Goal: Task Accomplishment & Management: Use online tool/utility

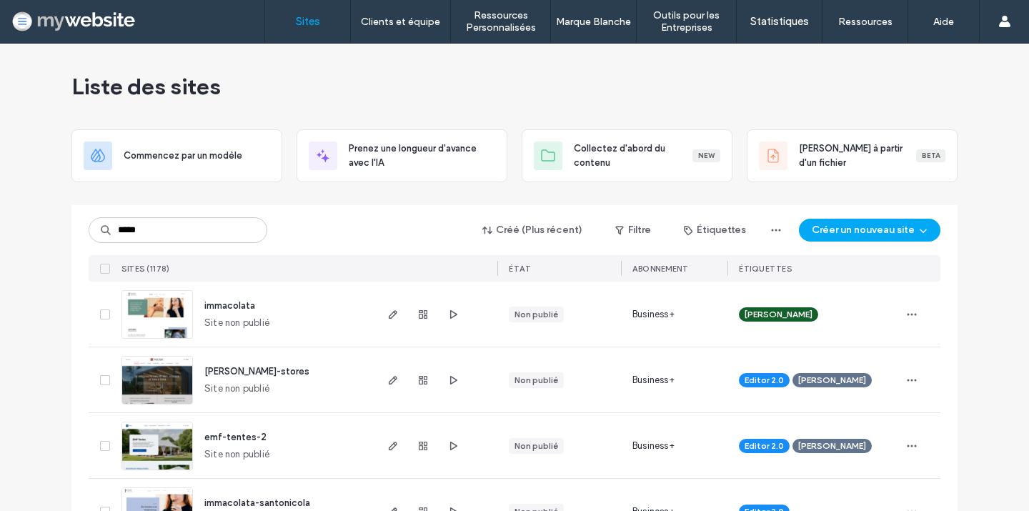
type input "*****"
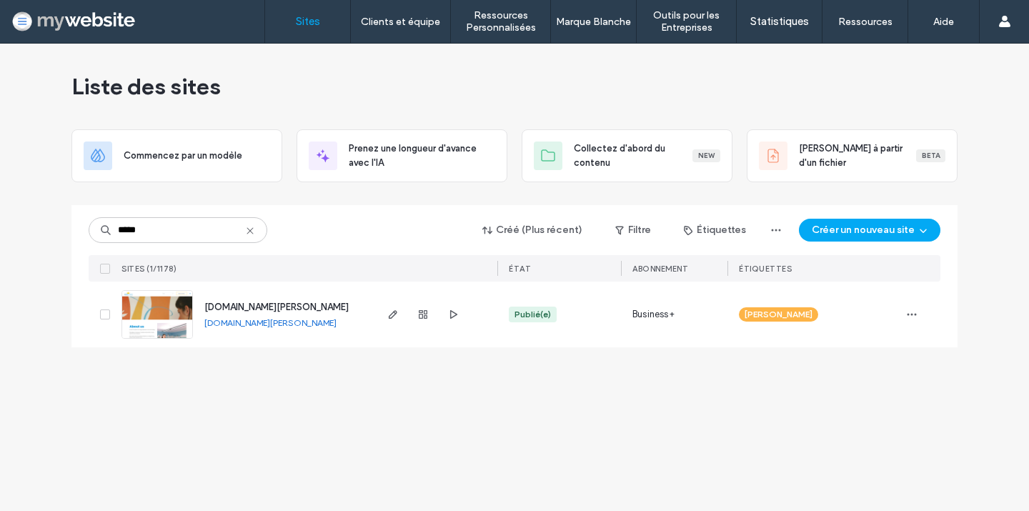
click at [249, 310] on span "[DOMAIN_NAME][PERSON_NAME]" at bounding box center [276, 307] width 144 height 11
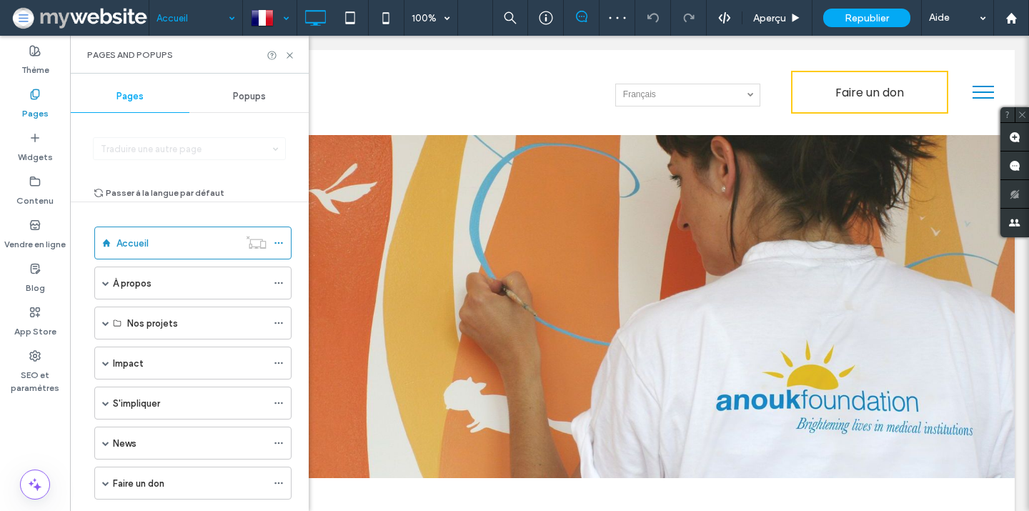
click at [230, 18] on div "Accueil" at bounding box center [195, 18] width 93 height 36
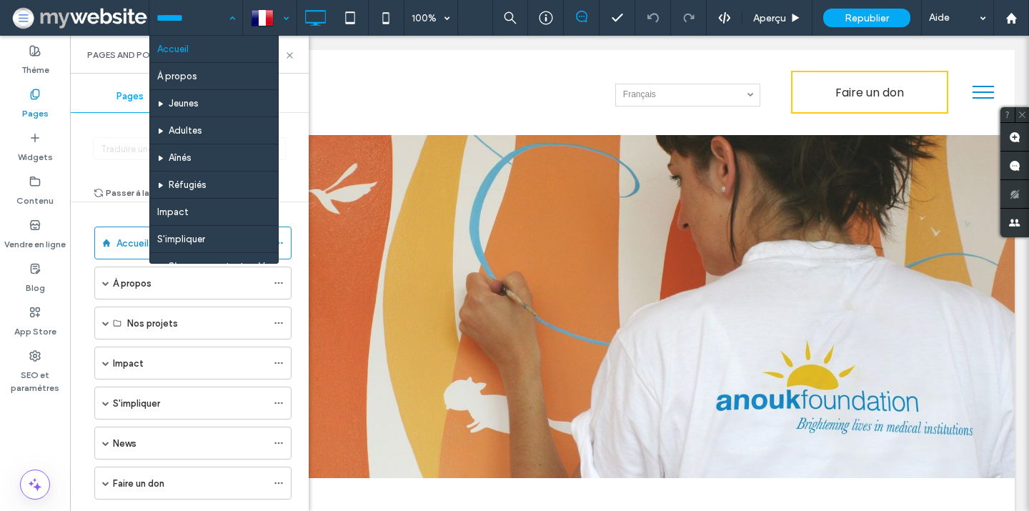
type input "*"
type input "***"
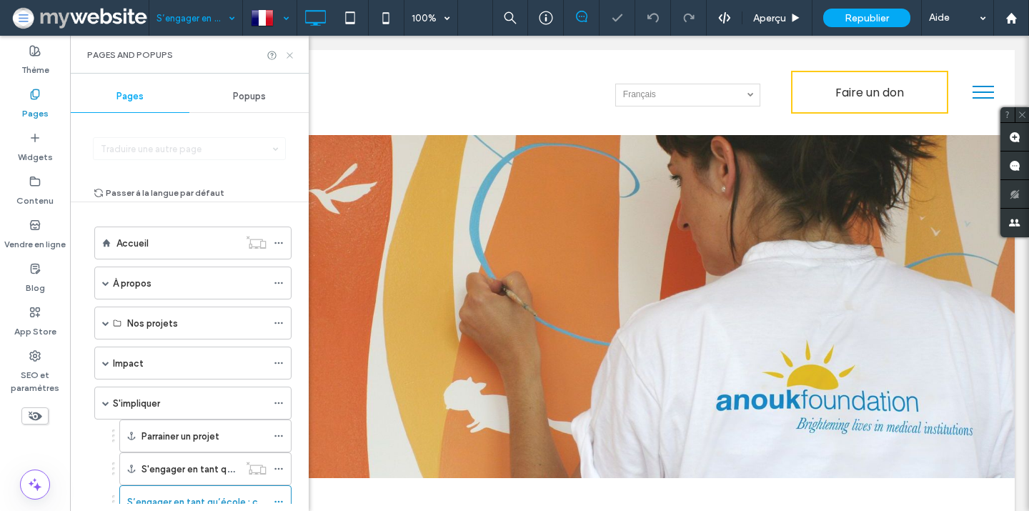
click at [289, 55] on use at bounding box center [290, 55] width 6 height 6
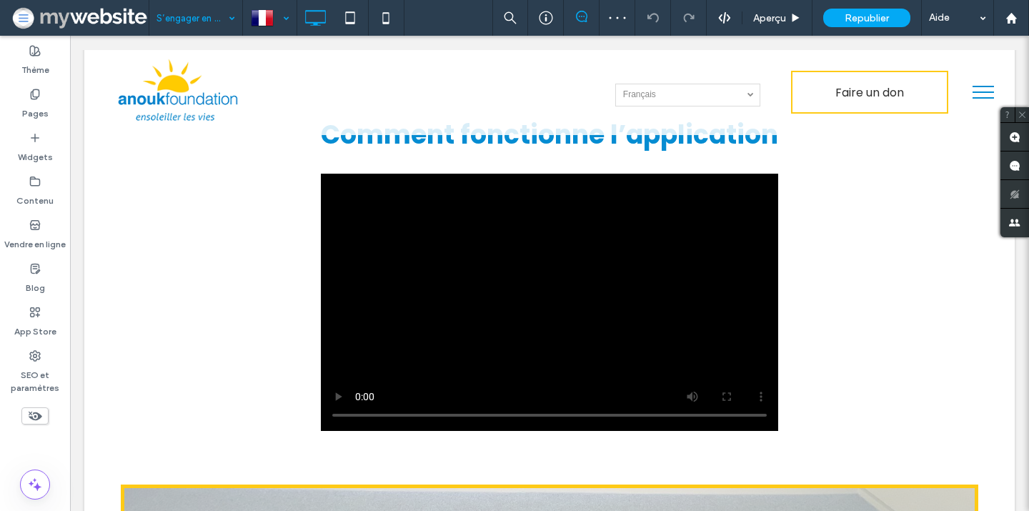
scroll to position [2379, 0]
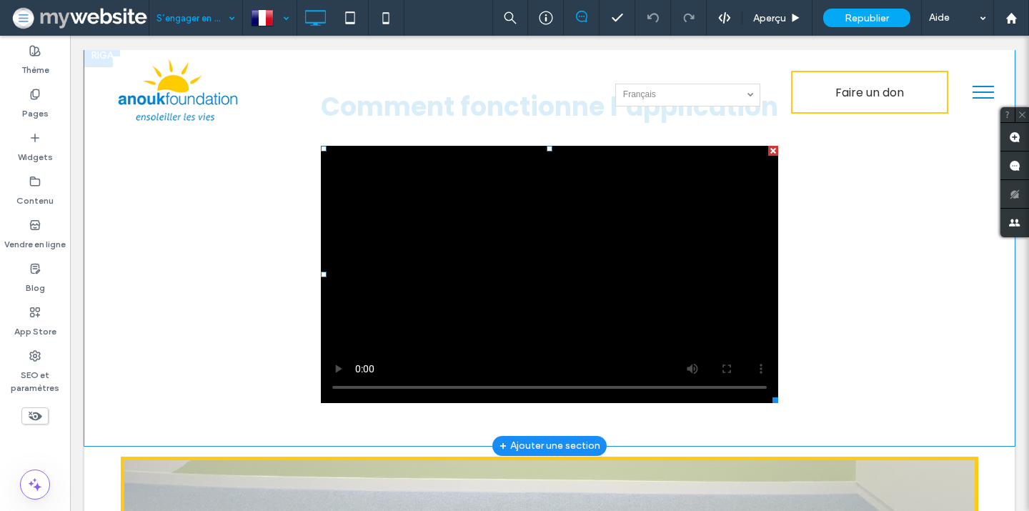
click at [425, 267] on span at bounding box center [549, 274] width 457 height 257
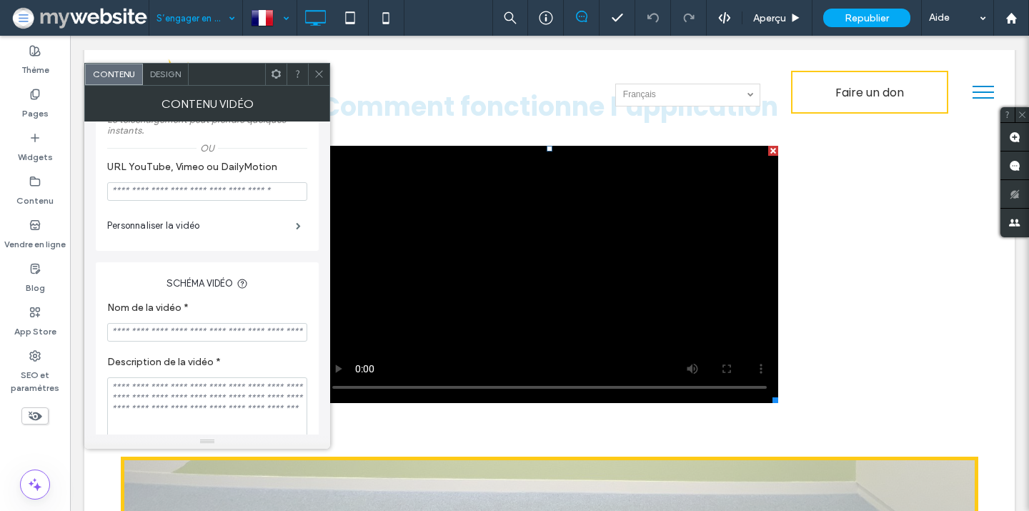
scroll to position [308, 0]
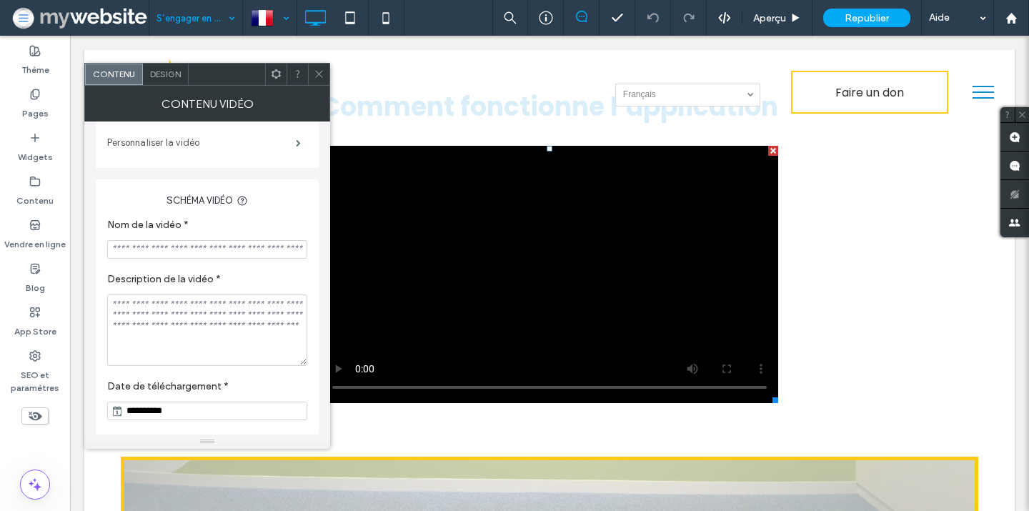
click at [236, 143] on label "Personnaliser la vidéo" at bounding box center [201, 143] width 189 height 29
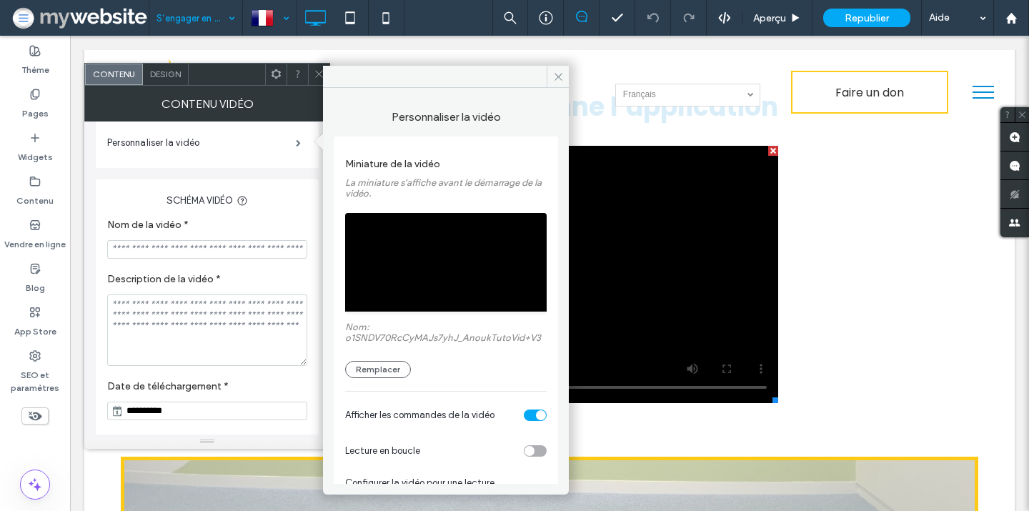
scroll to position [114, 0]
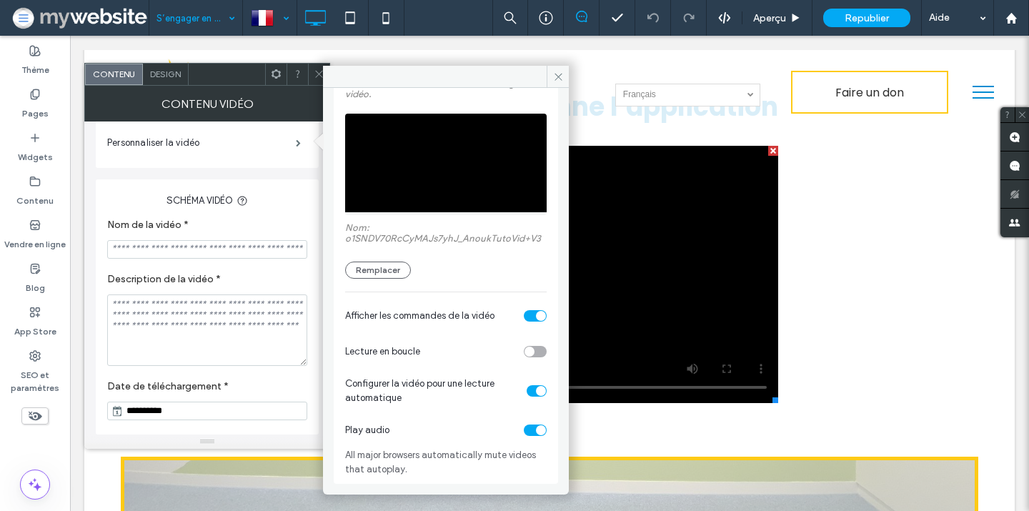
click at [536, 395] on div "toggle" at bounding box center [541, 391] width 10 height 10
click at [527, 387] on div "toggle" at bounding box center [532, 391] width 10 height 10
click at [478, 399] on span "Configurer la vidéo pour une lecture automatique" at bounding box center [436, 391] width 182 height 29
click at [560, 76] on icon at bounding box center [558, 76] width 11 height 11
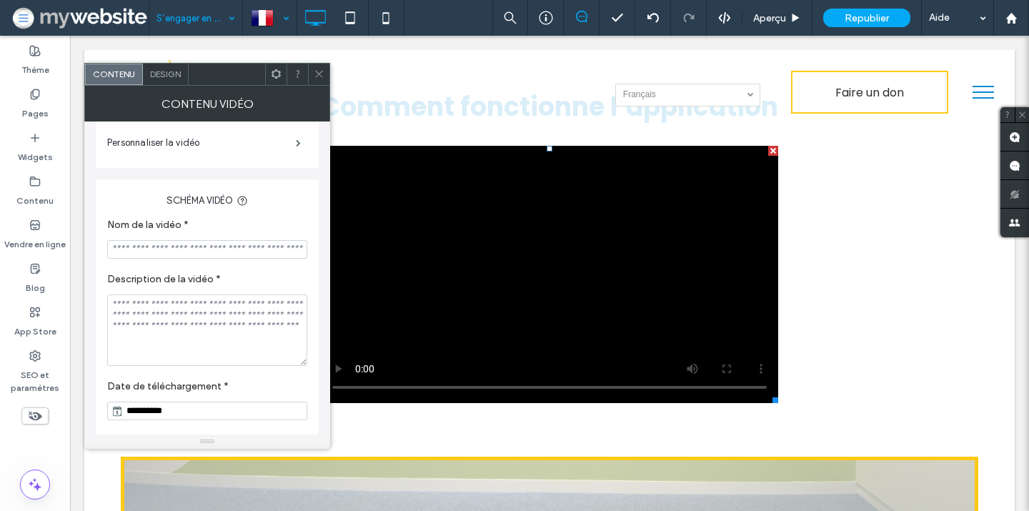
click at [317, 70] on icon at bounding box center [319, 74] width 11 height 11
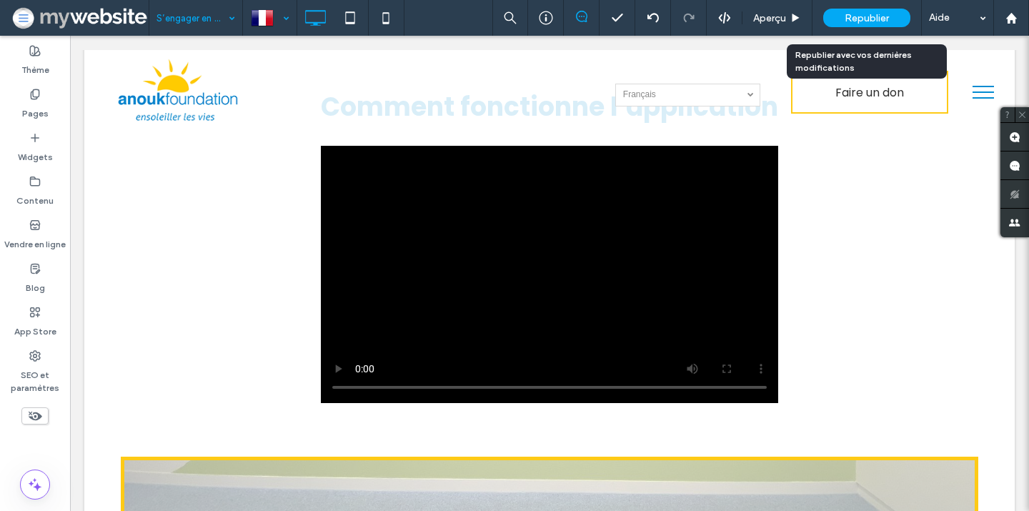
click at [860, 20] on span "Republier" at bounding box center [867, 18] width 44 height 12
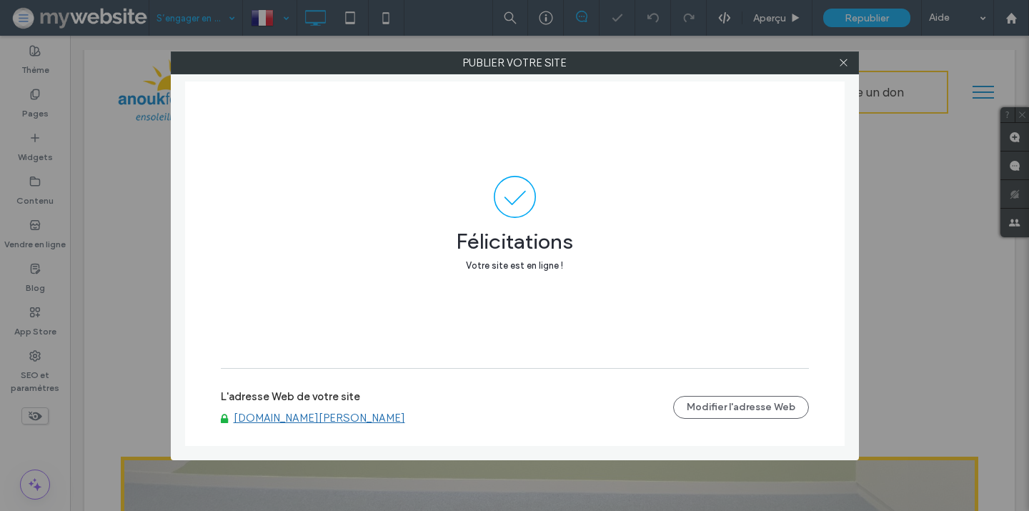
click at [269, 422] on link "[DOMAIN_NAME][PERSON_NAME]" at bounding box center [320, 418] width 172 height 13
click at [848, 57] on icon at bounding box center [843, 62] width 11 height 11
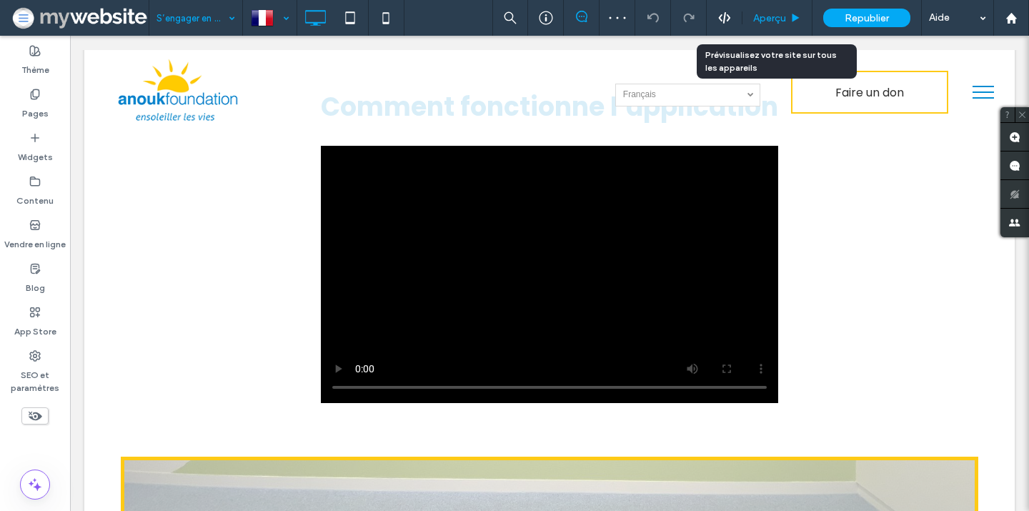
click at [788, 14] on div "Aperçu" at bounding box center [777, 18] width 69 height 12
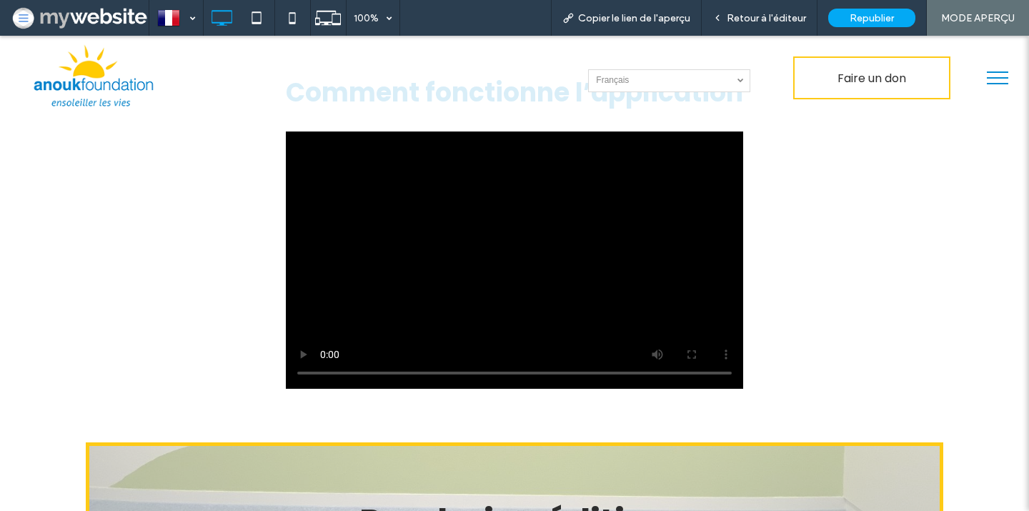
click at [575, 252] on video at bounding box center [514, 260] width 457 height 257
click at [801, 15] on span "Retour à l'éditeur" at bounding box center [766, 18] width 79 height 12
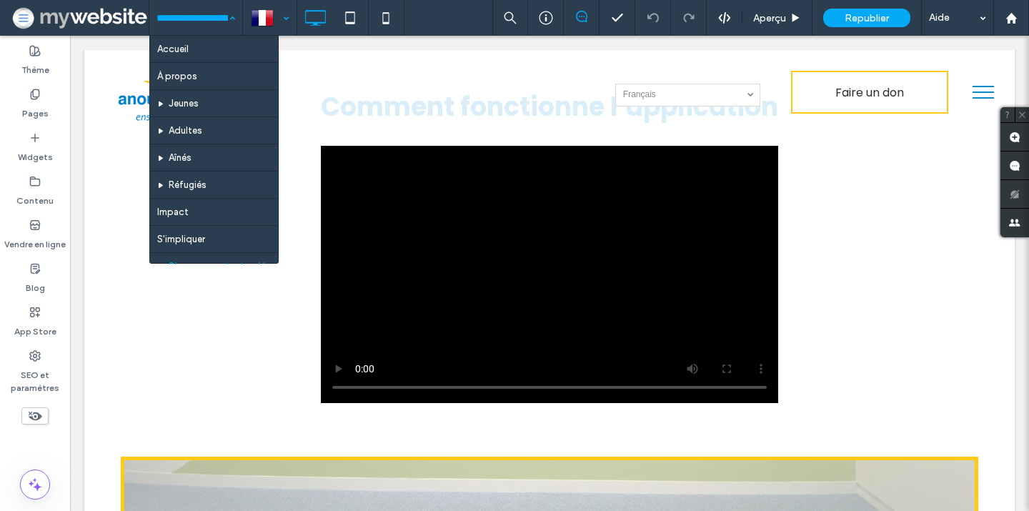
click at [264, 18] on div at bounding box center [270, 18] width 52 height 34
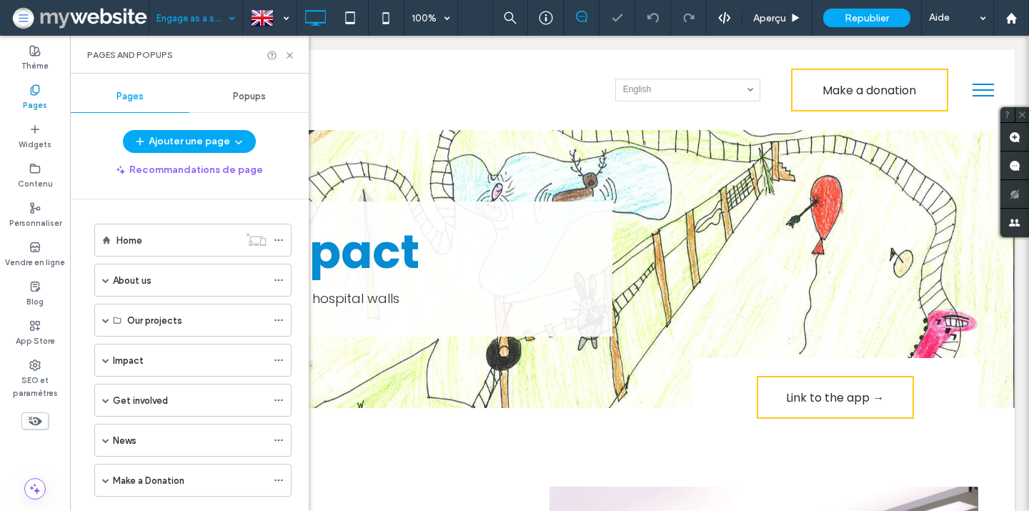
click at [226, 16] on div "Engage as a school: Art4Impact contest" at bounding box center [195, 18] width 93 height 36
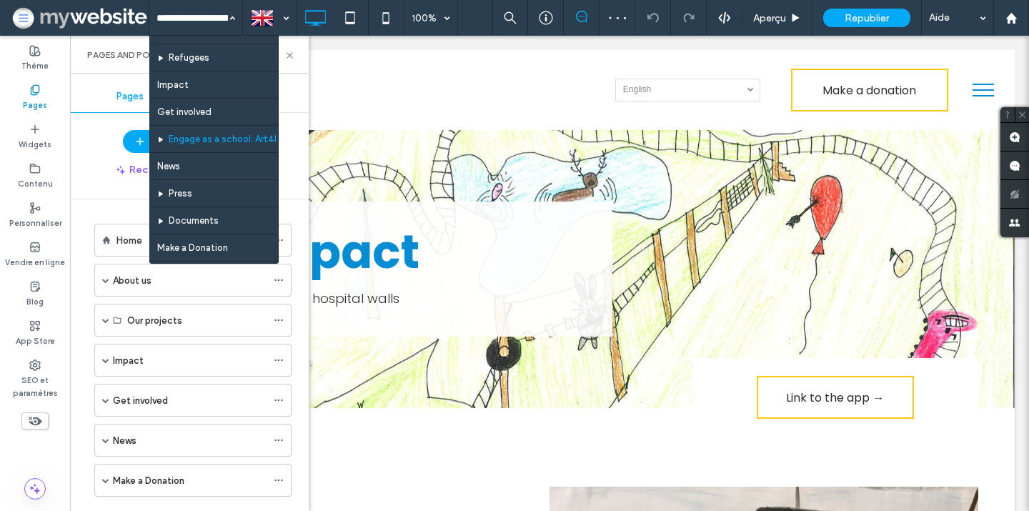
scroll to position [137, 0]
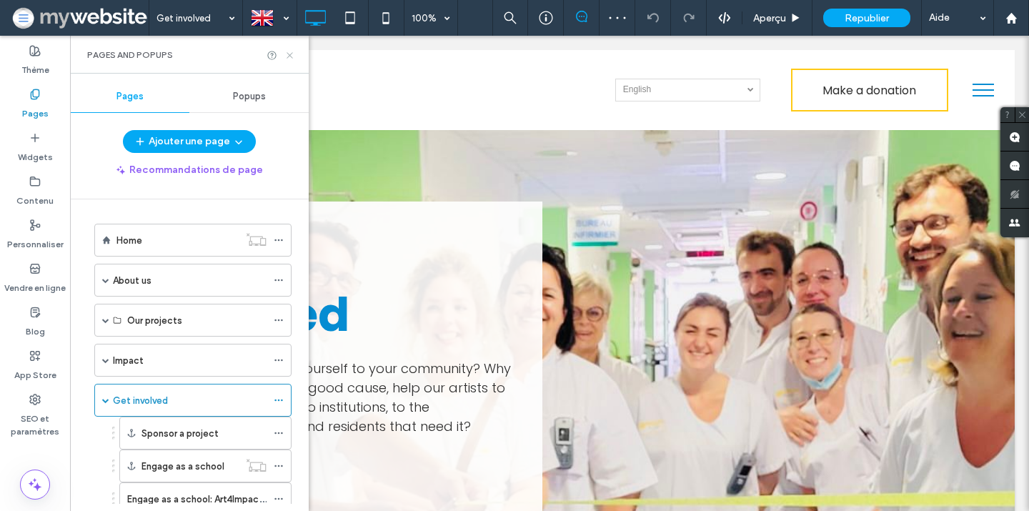
click at [288, 53] on use at bounding box center [290, 55] width 6 height 6
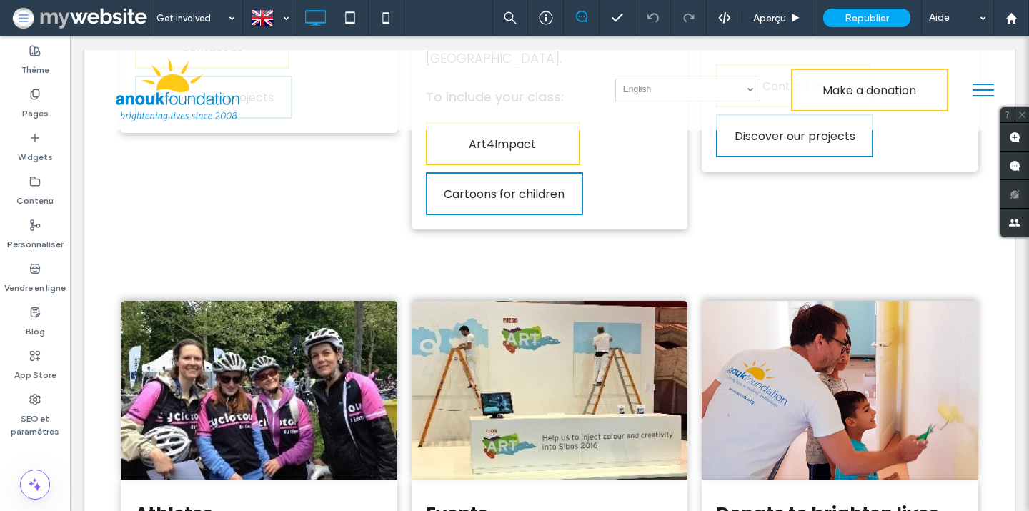
scroll to position [916, 0]
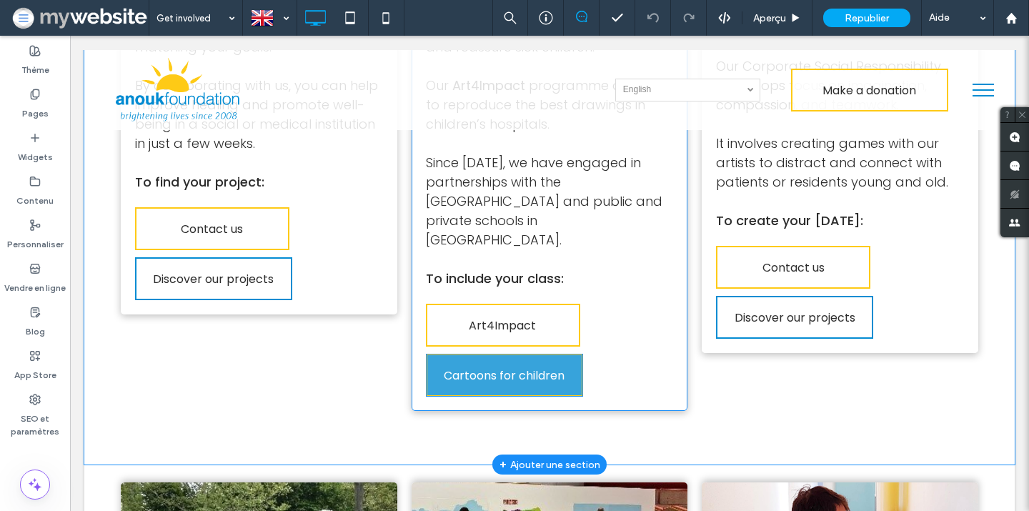
click at [486, 357] on span "Cartoons for children" at bounding box center [504, 375] width 121 height 41
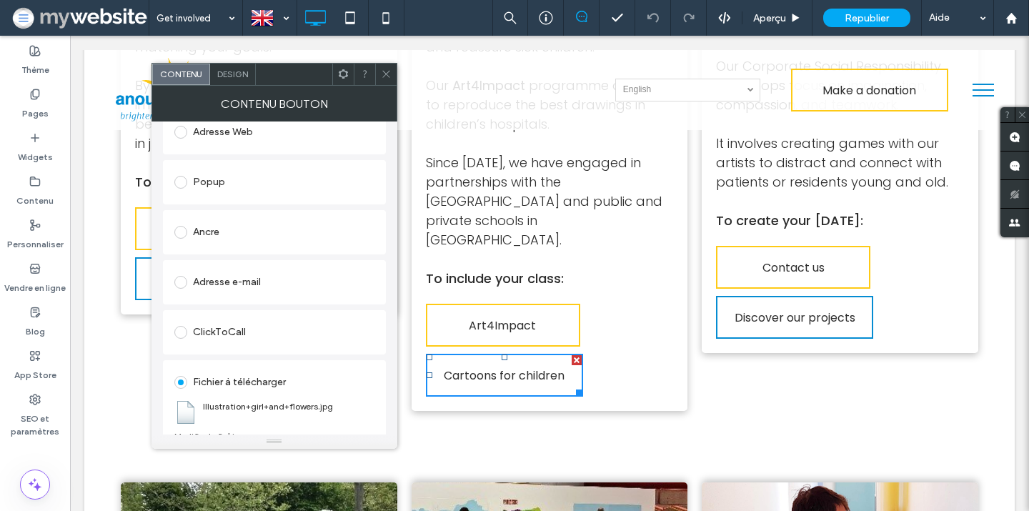
scroll to position [228, 0]
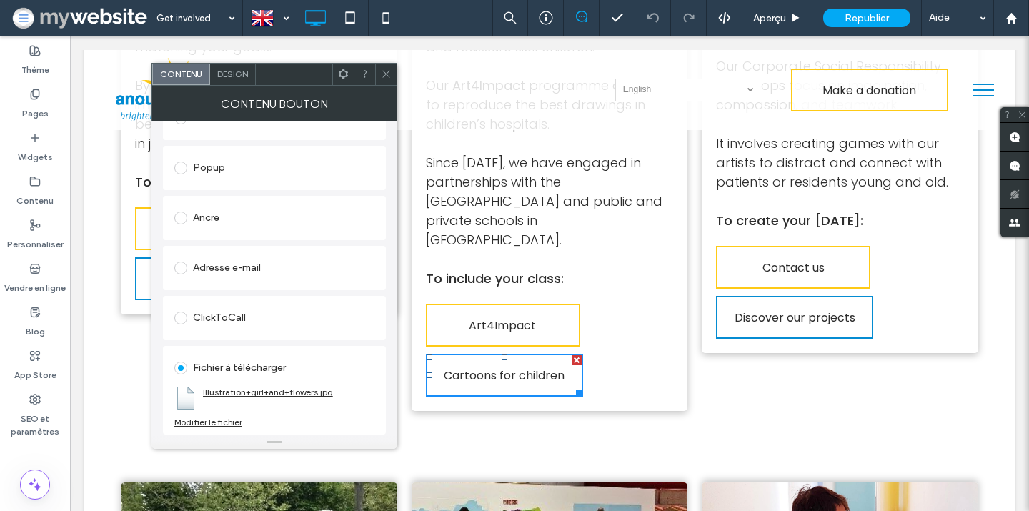
click at [232, 394] on link "Illustration+girl+and+flowers.jpg" at bounding box center [268, 392] width 130 height 11
click at [231, 420] on div "Modifier le fichier" at bounding box center [208, 422] width 68 height 11
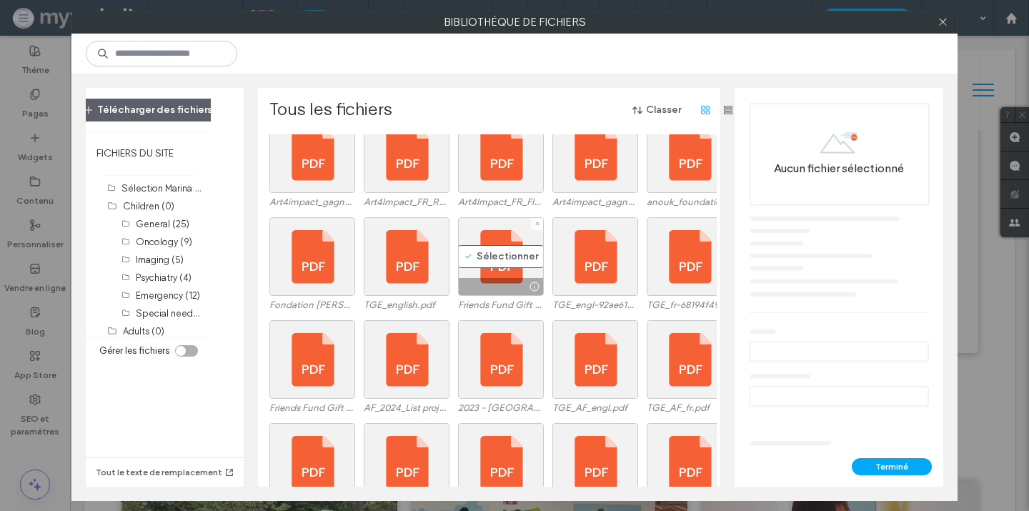
scroll to position [432, 0]
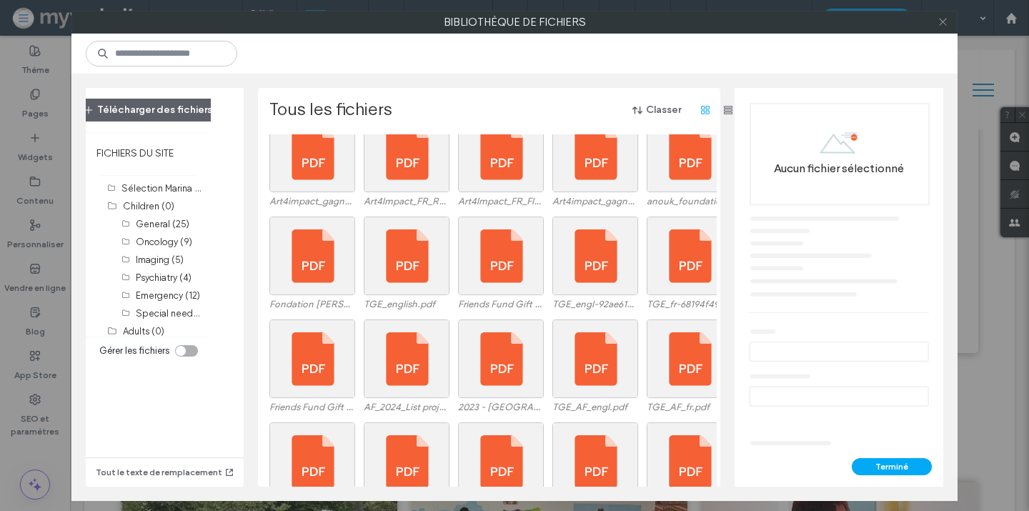
click at [940, 27] on span at bounding box center [943, 21] width 11 height 21
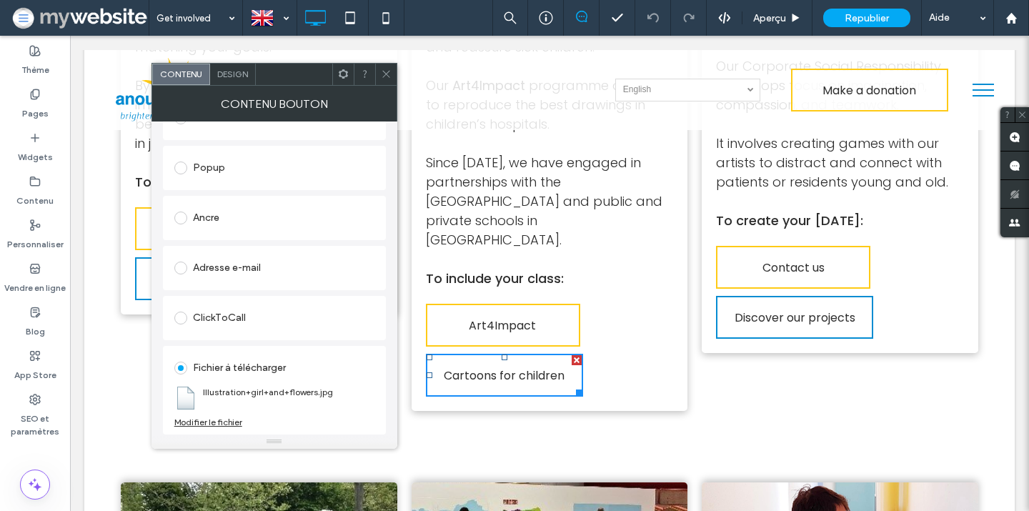
click at [385, 75] on icon at bounding box center [386, 74] width 11 height 11
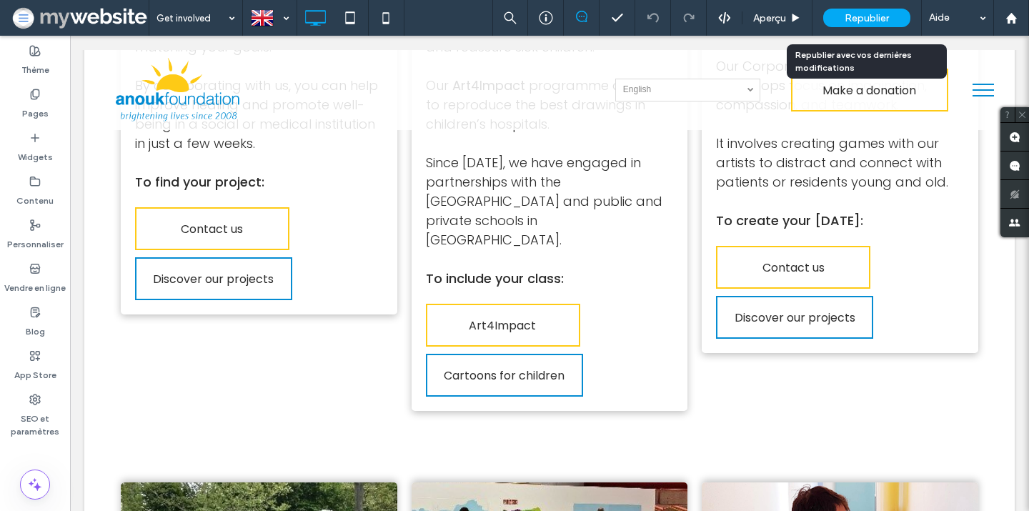
click at [879, 23] on span "Republier" at bounding box center [867, 18] width 44 height 12
